Goal: Transaction & Acquisition: Purchase product/service

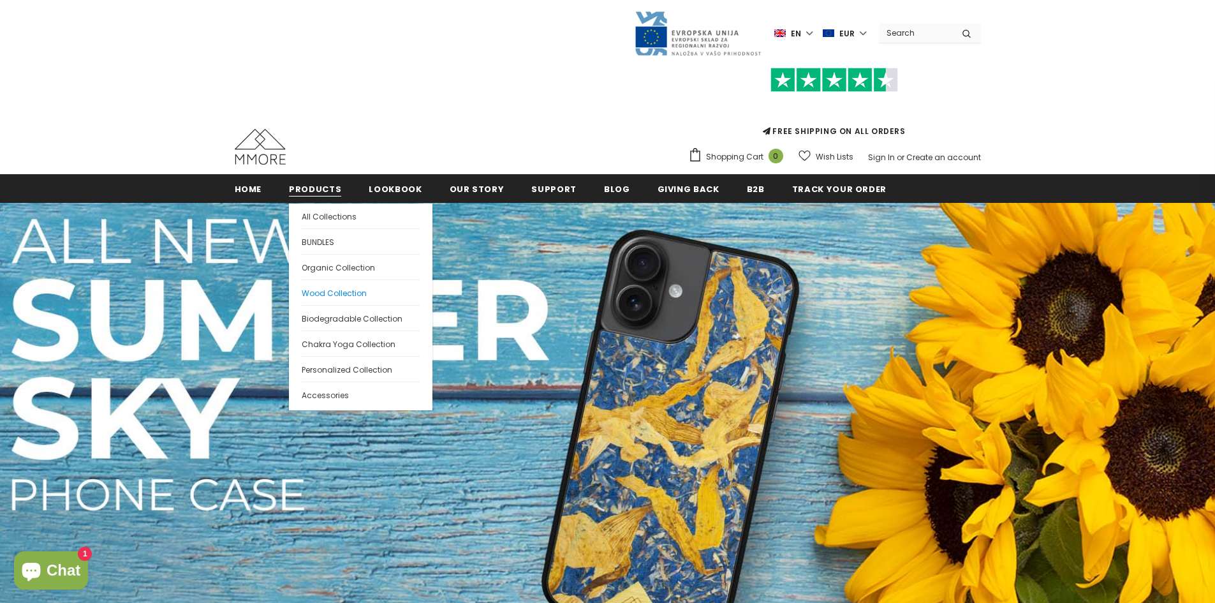
click at [325, 289] on span "Wood Collection" at bounding box center [334, 293] width 65 height 11
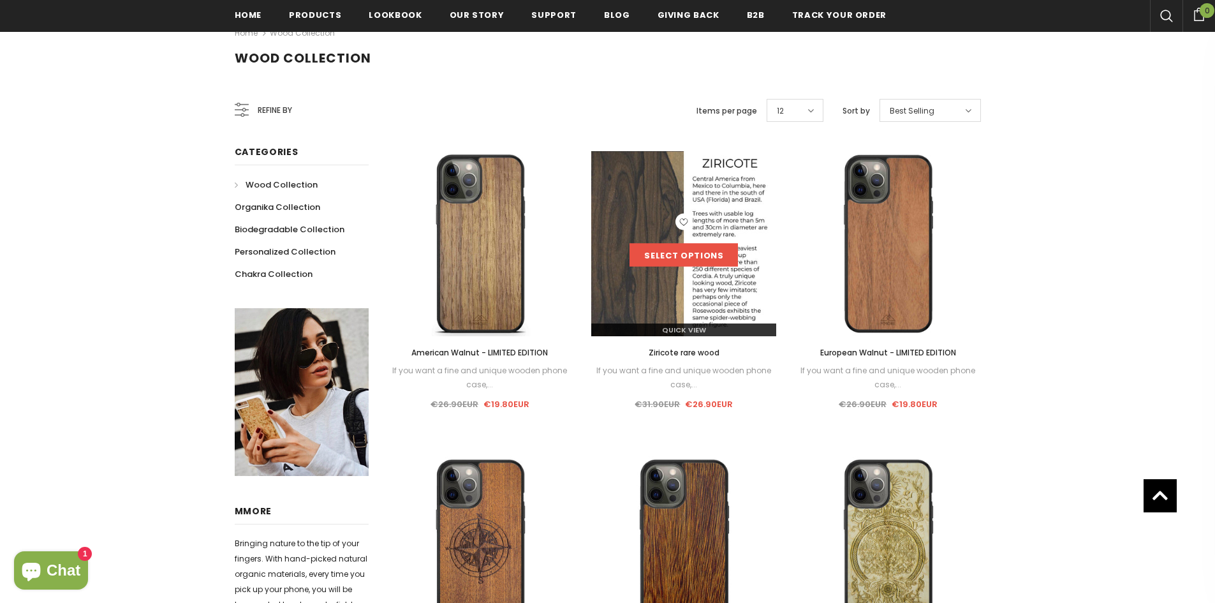
scroll to position [255, 0]
